Goal: Find specific page/section: Find specific page/section

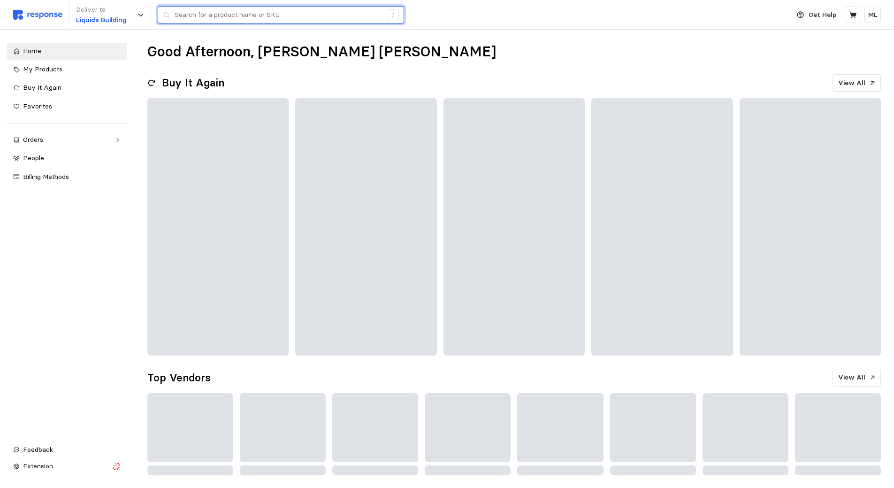
click at [235, 15] on input "text" at bounding box center [279, 15] width 208 height 17
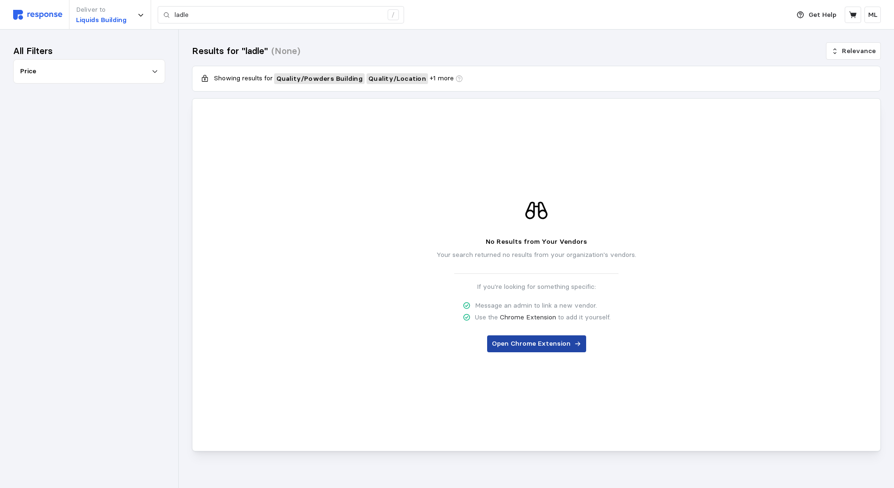
click at [511, 349] on button "Open Chrome Extension" at bounding box center [536, 343] width 99 height 17
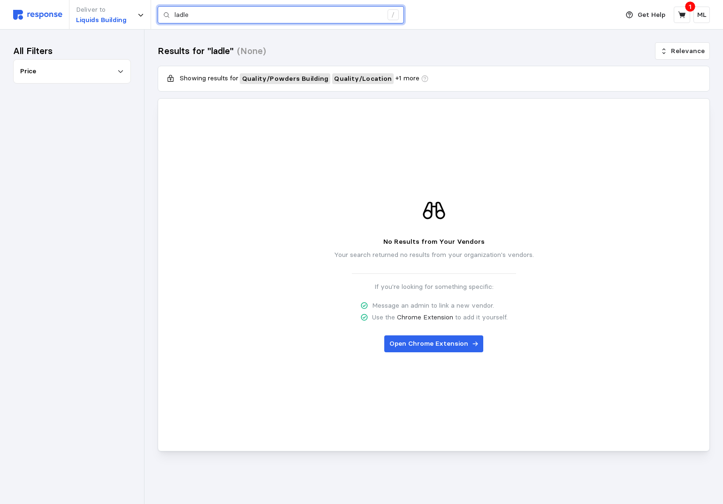
click at [276, 15] on input "ladle" at bounding box center [279, 15] width 208 height 17
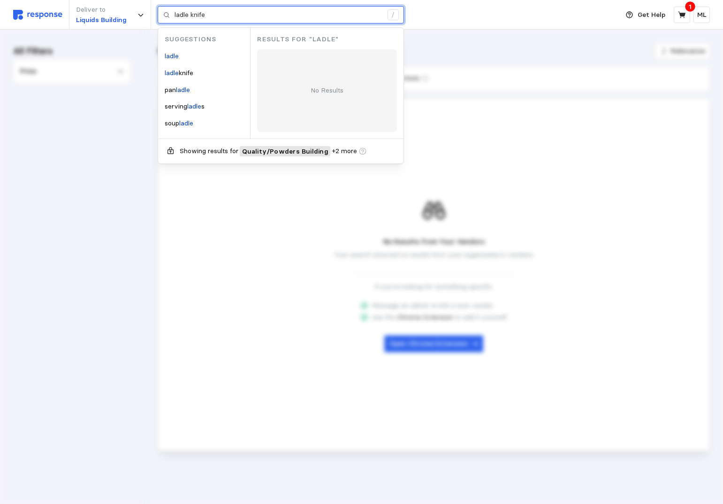
type input "ladle"
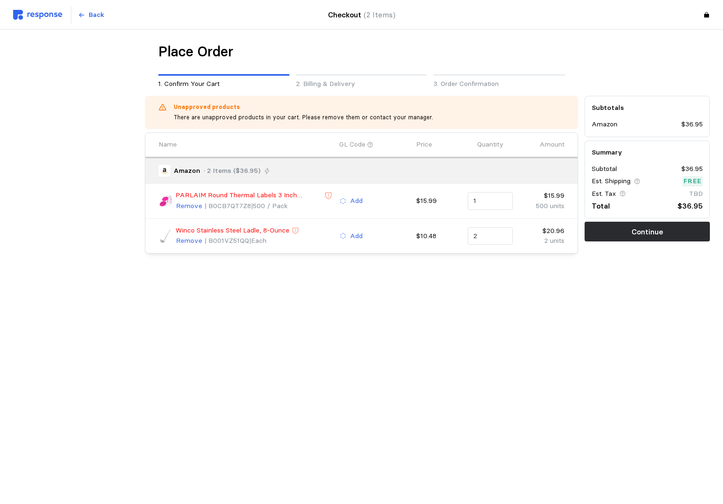
click at [325, 315] on main "Place Order 1. Confirm Your Cart 2. Billing & Delivery 3. Order Confirmation Un…" at bounding box center [361, 252] width 723 height 504
